Goal: Task Accomplishment & Management: Manage account settings

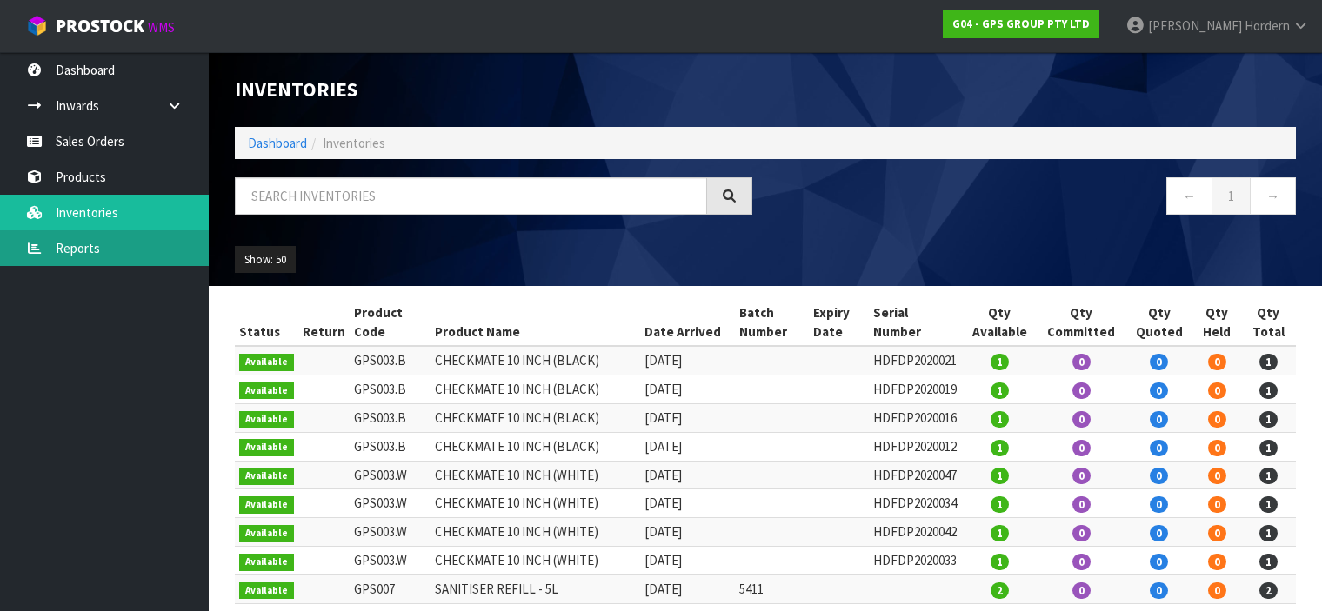
scroll to position [769, 0]
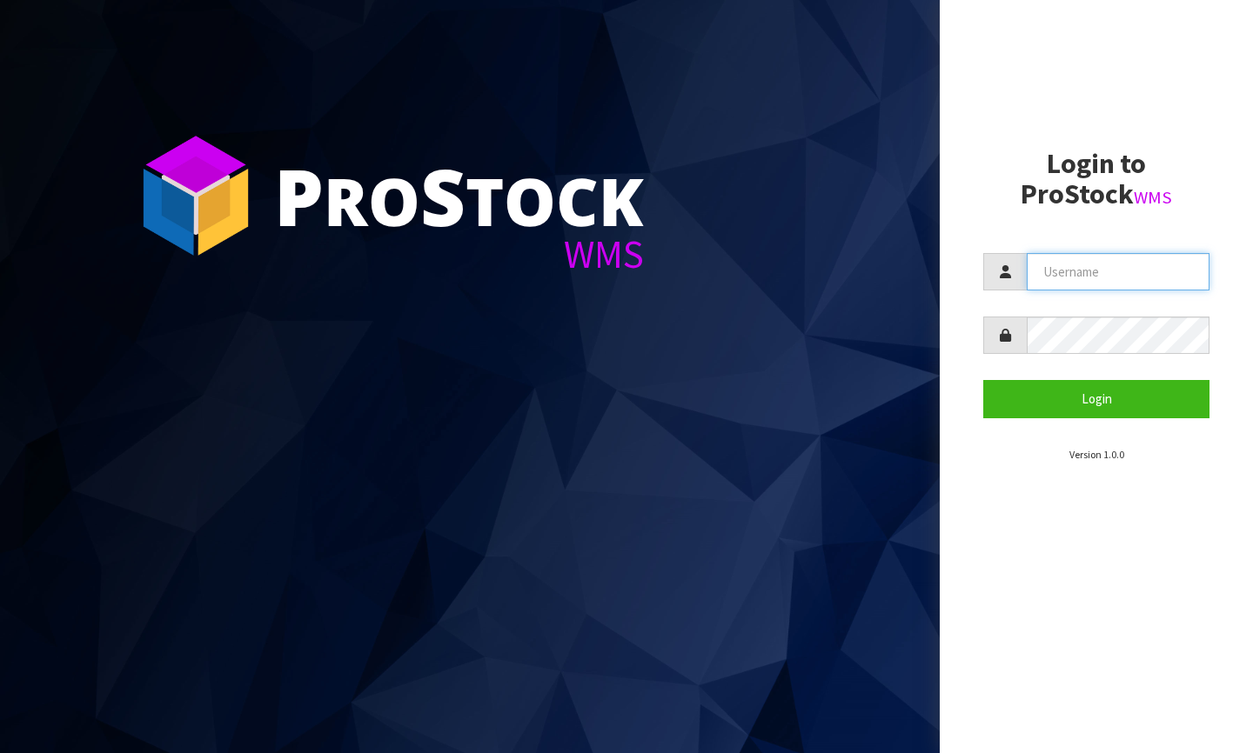
type input "[PERSON_NAME][EMAIL_ADDRESS][DOMAIN_NAME]"
click at [1039, 418] on section "Login to ProStock WMS [PERSON_NAME][EMAIL_ADDRESS][DOMAIN_NAME] Login Version 1…" at bounding box center [1096, 306] width 226 height 314
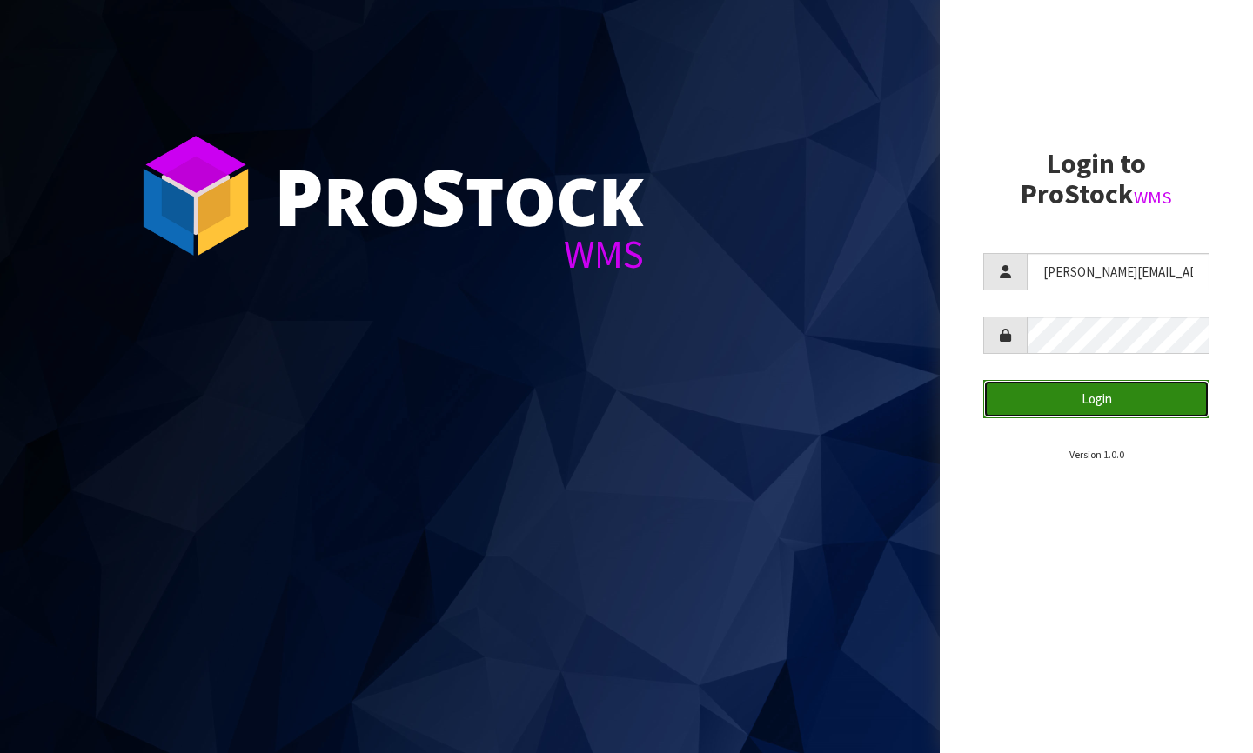
click at [1040, 411] on button "Login" at bounding box center [1096, 398] width 226 height 37
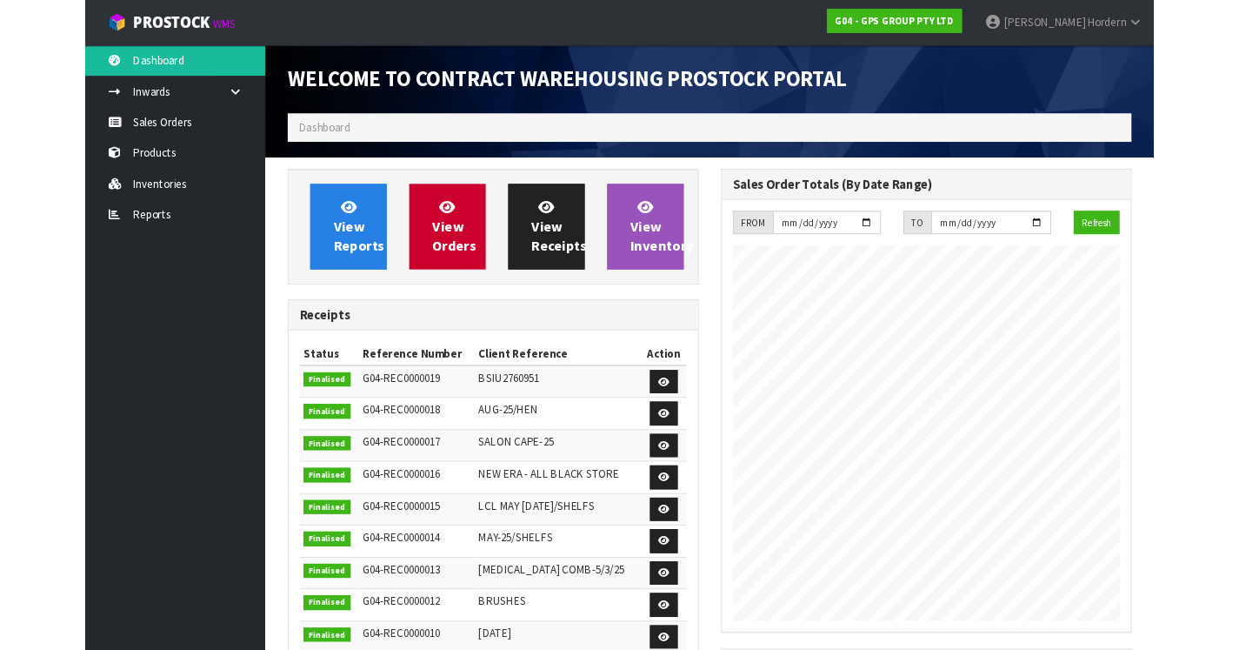
scroll to position [712, 502]
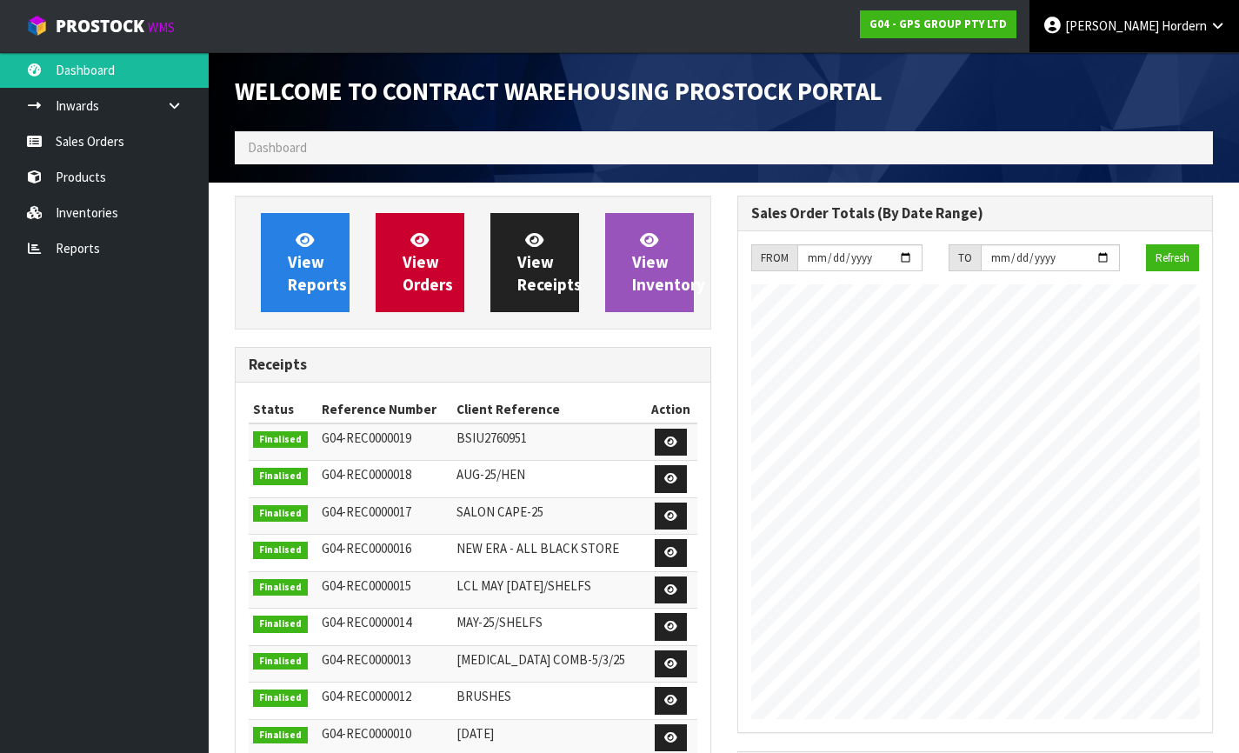
click at [1170, 30] on span "Hordern" at bounding box center [1184, 25] width 45 height 17
click at [1007, 23] on strong "G04 - GPS GROUP PTY LTD" at bounding box center [938, 24] width 137 height 15
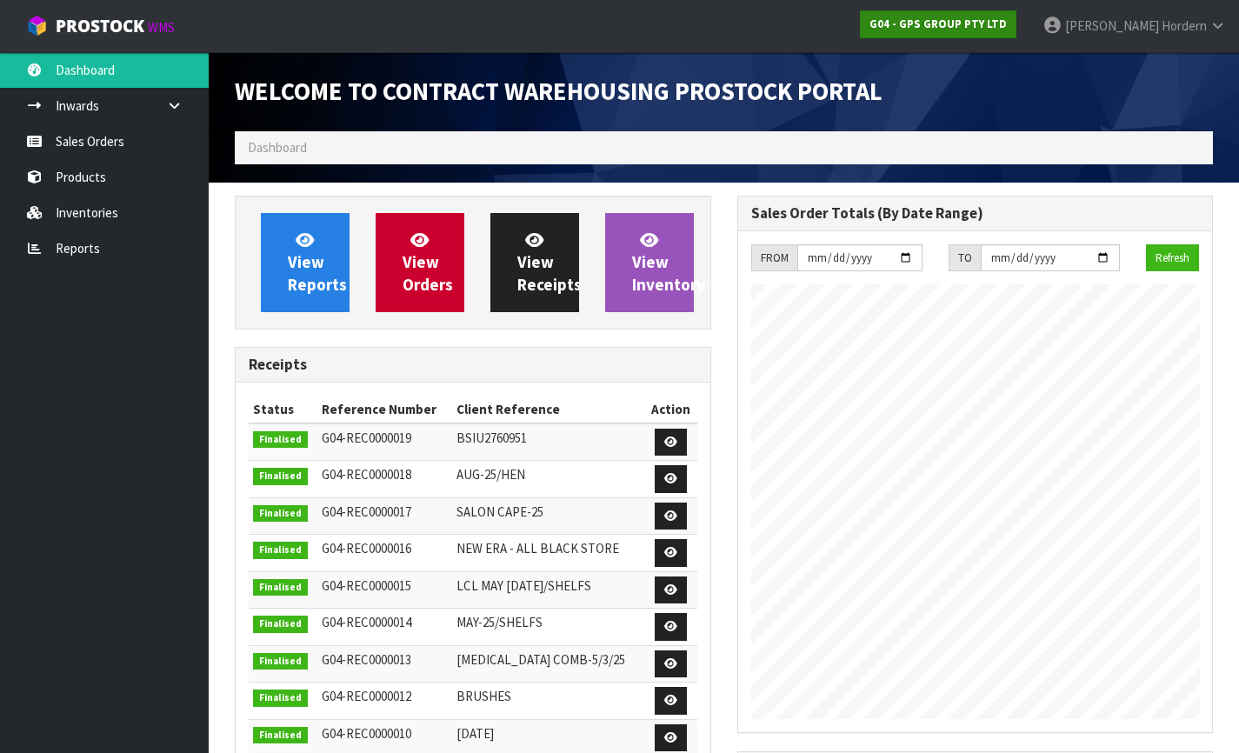
click at [1007, 25] on strong "G04 - GPS GROUP PTY LTD" at bounding box center [938, 24] width 137 height 15
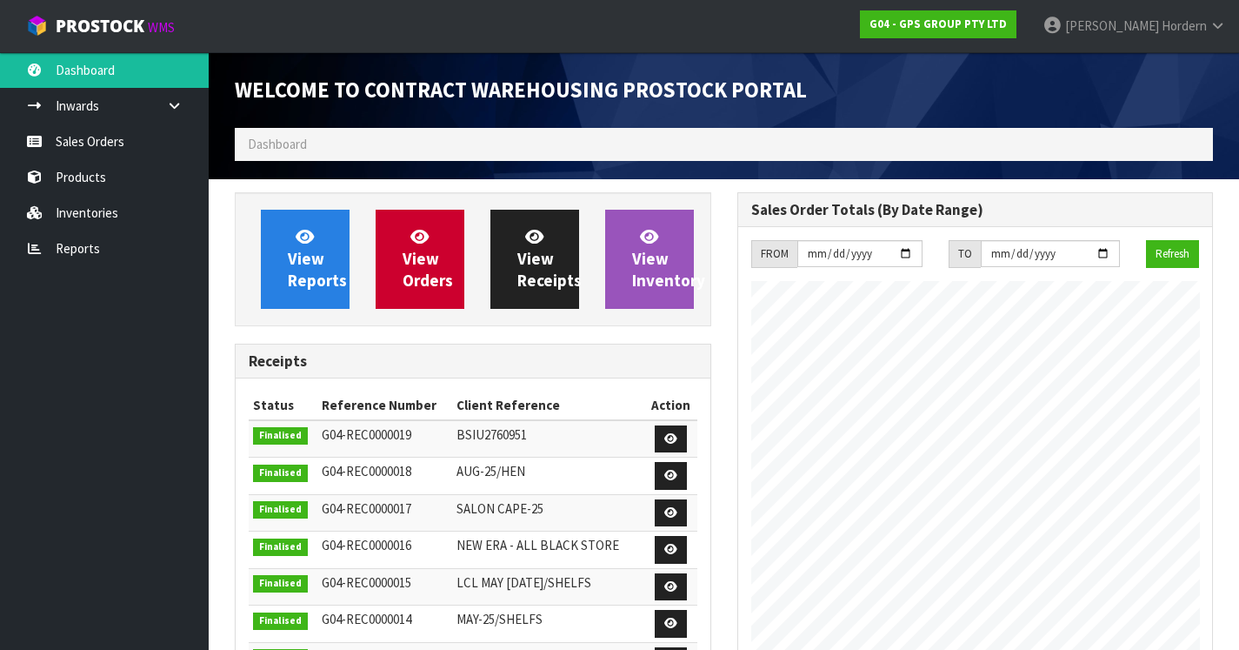
scroll to position [359, 0]
